Goal: Navigation & Orientation: Find specific page/section

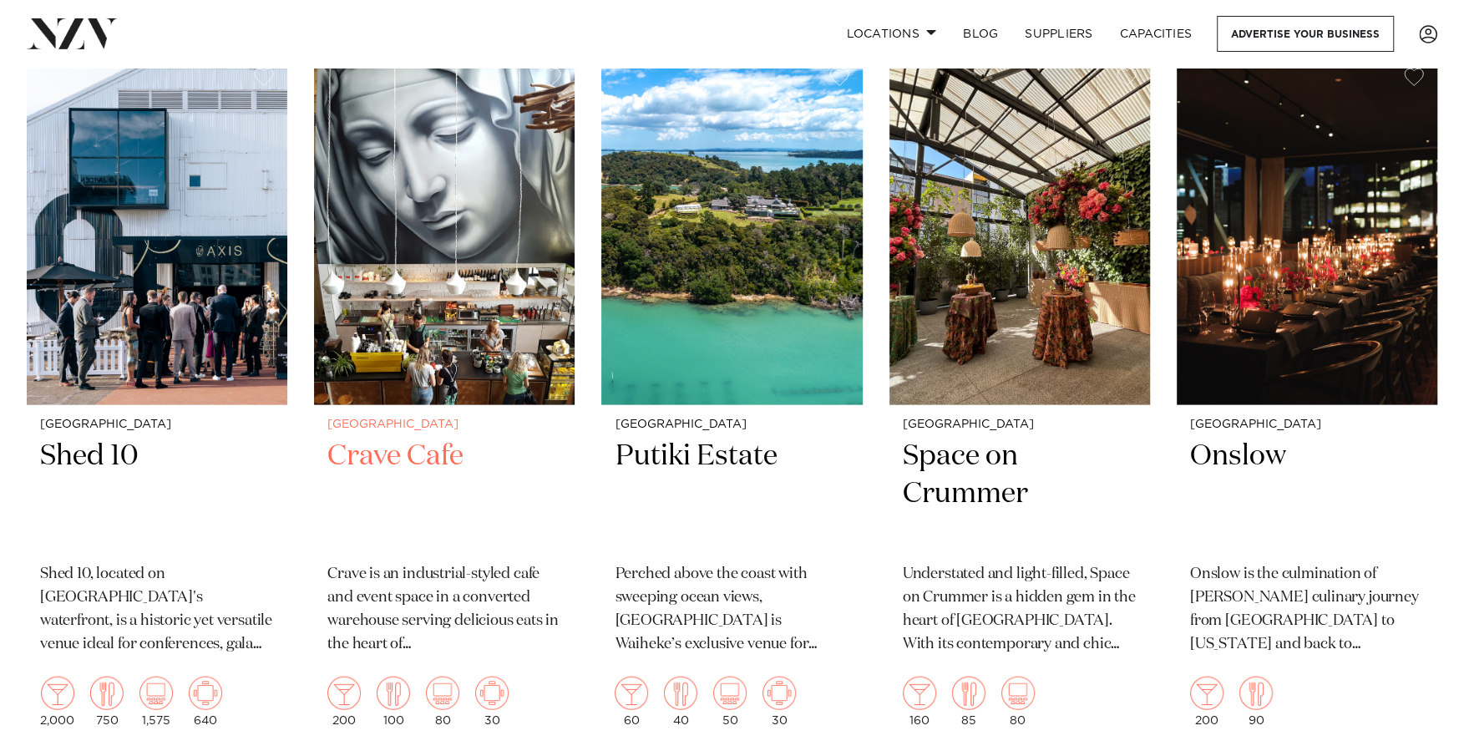
scroll to position [12827, 0]
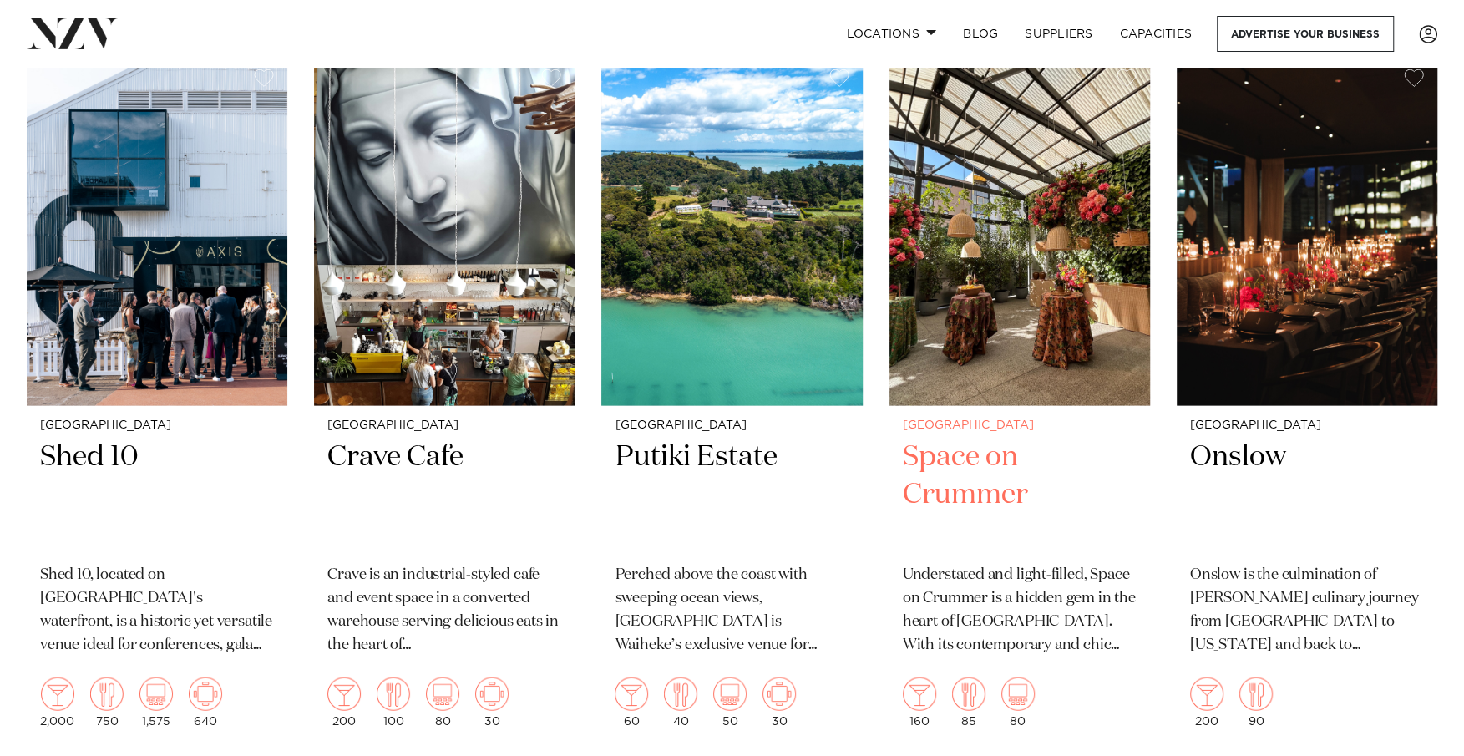
click at [1001, 235] on img at bounding box center [1019, 231] width 261 height 350
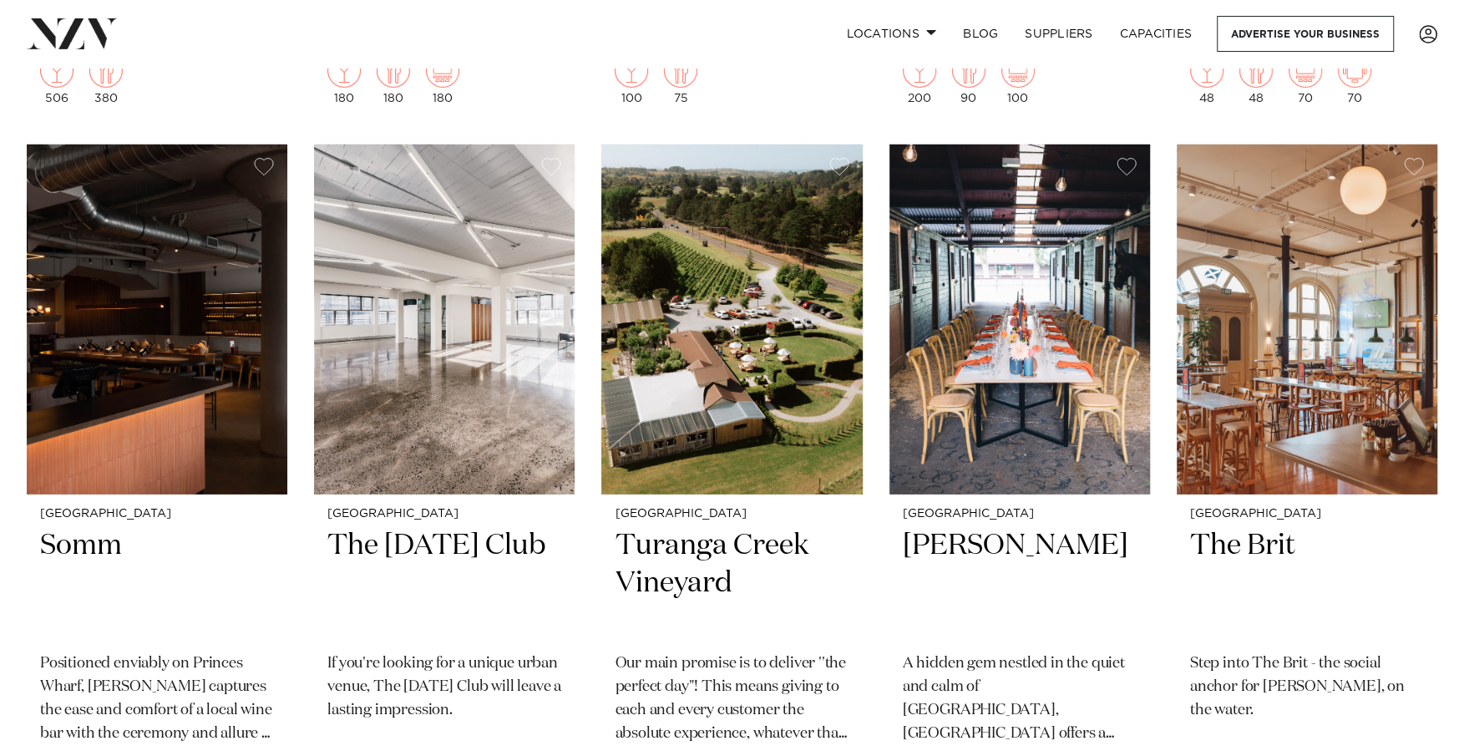
scroll to position [14189, 0]
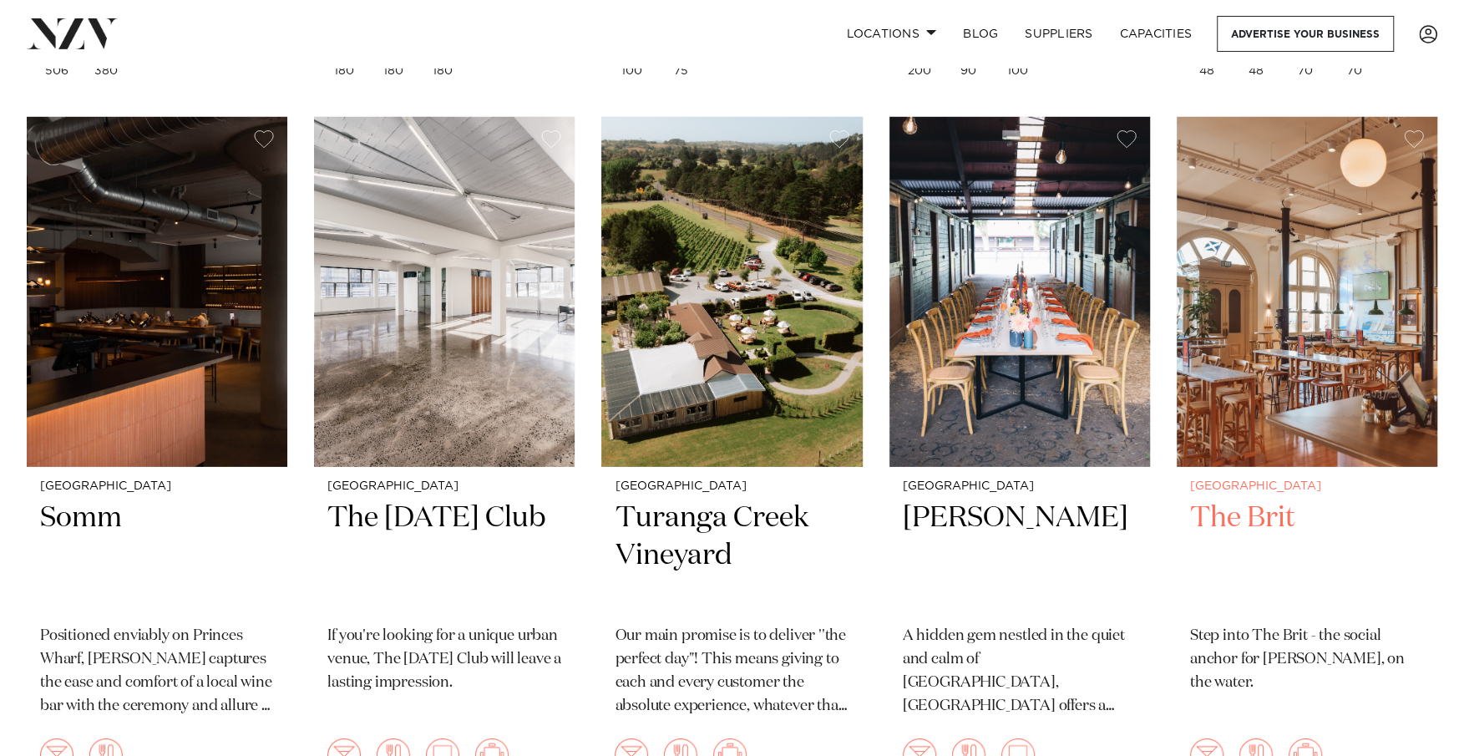
click at [1307, 237] on img at bounding box center [1307, 292] width 261 height 350
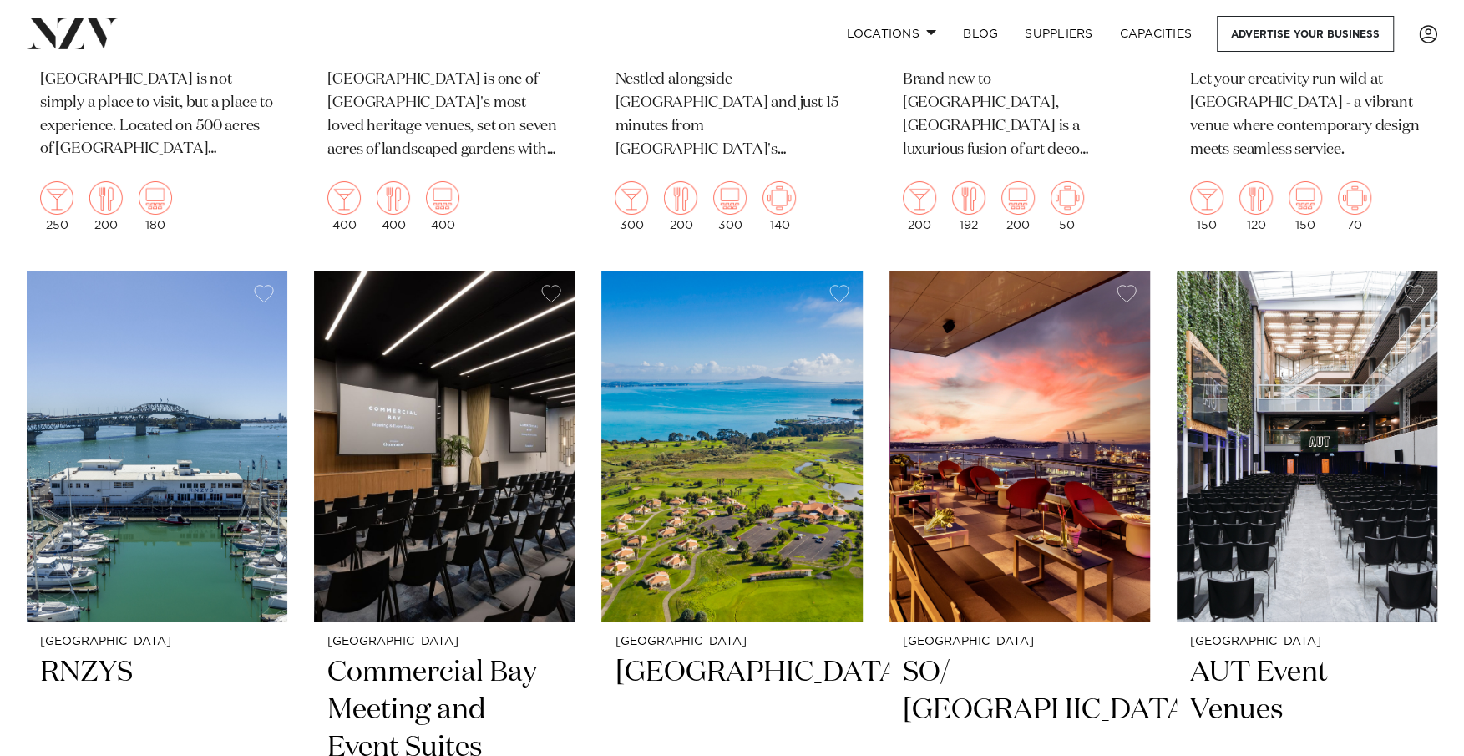
scroll to position [4520, 0]
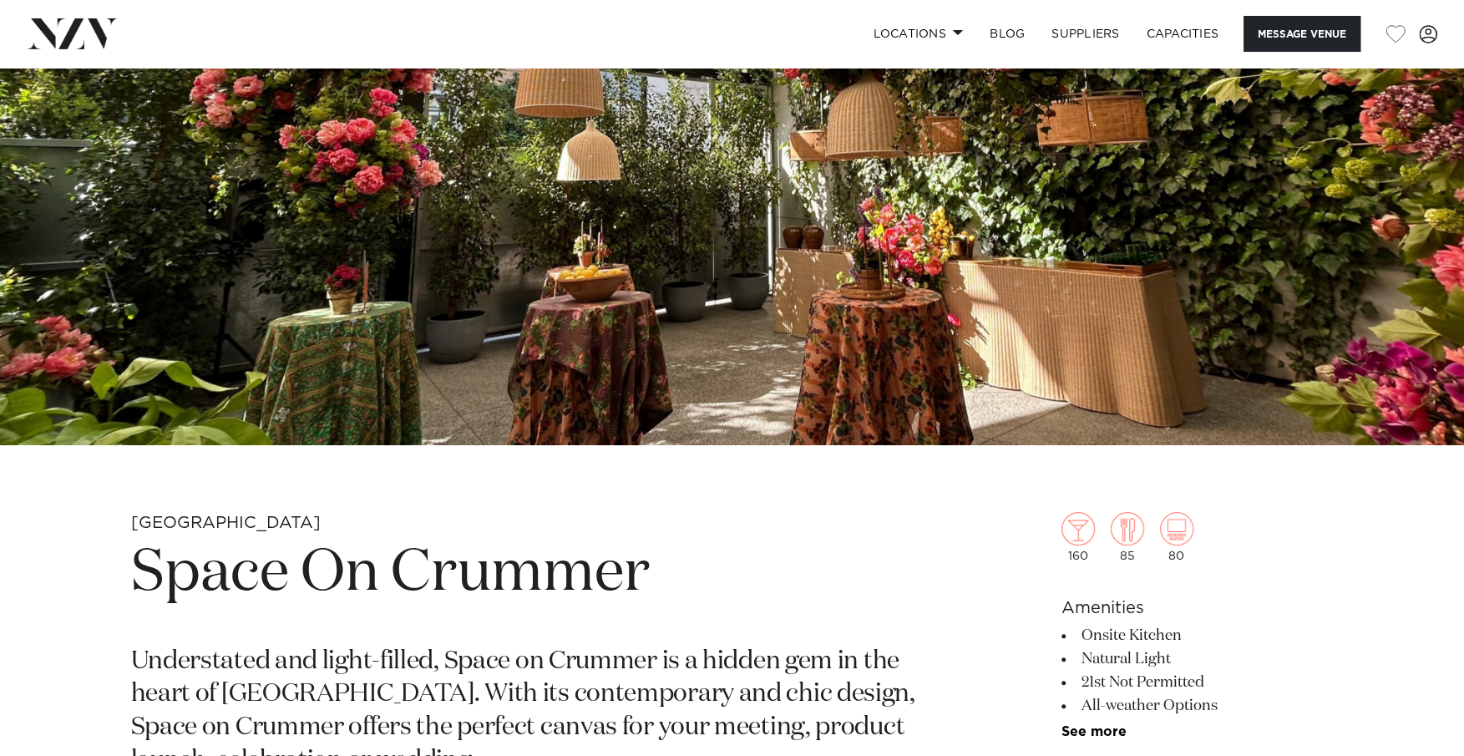
scroll to position [166, 0]
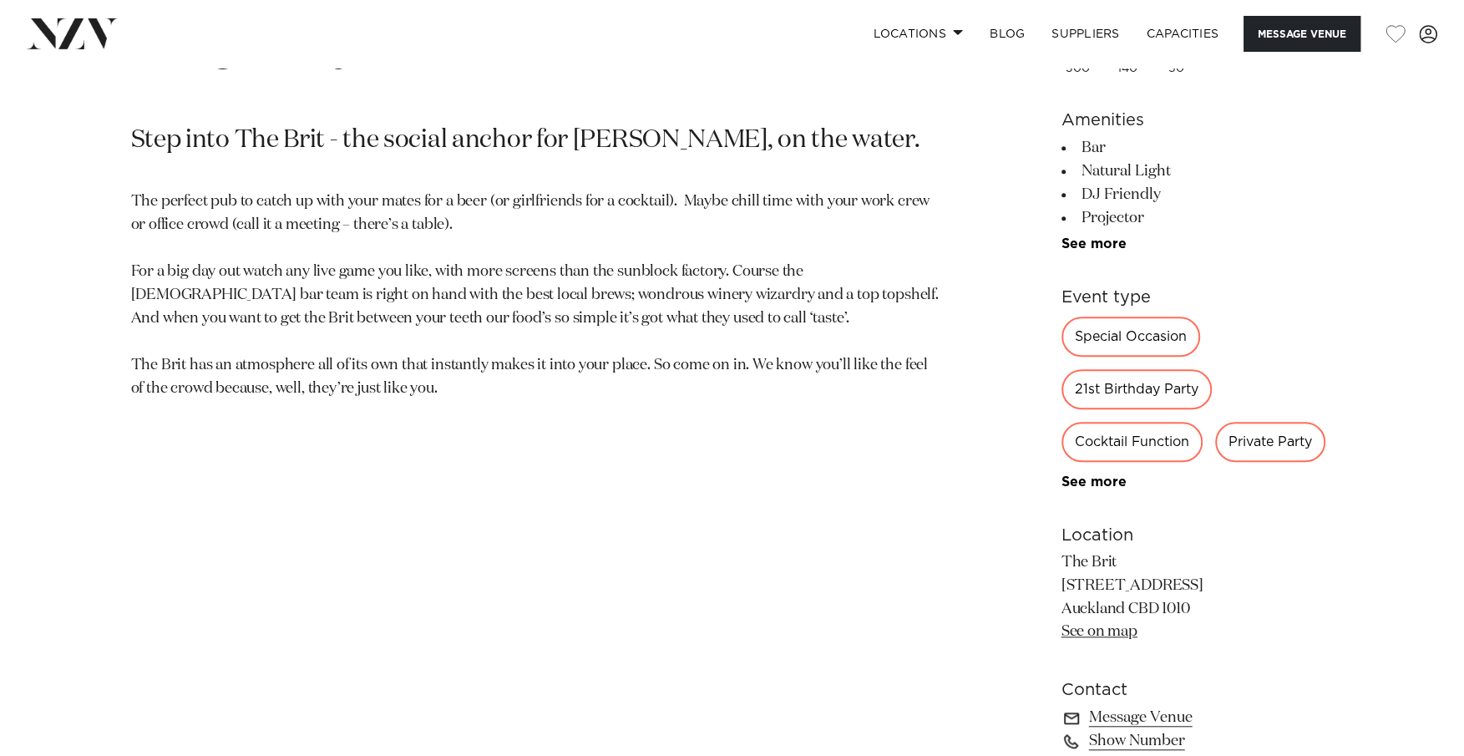
scroll to position [584, 0]
